Goal: Navigation & Orientation: Understand site structure

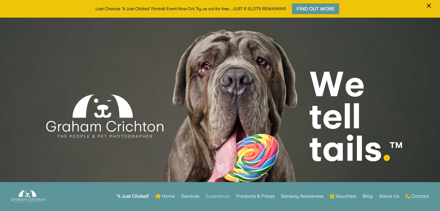
click at [223, 198] on link "Experience" at bounding box center [218, 196] width 24 height 23
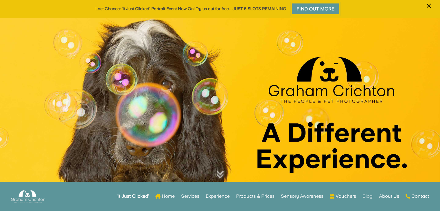
click at [369, 196] on link "Blog" at bounding box center [368, 196] width 10 height 23
